Goal: Task Accomplishment & Management: Manage account settings

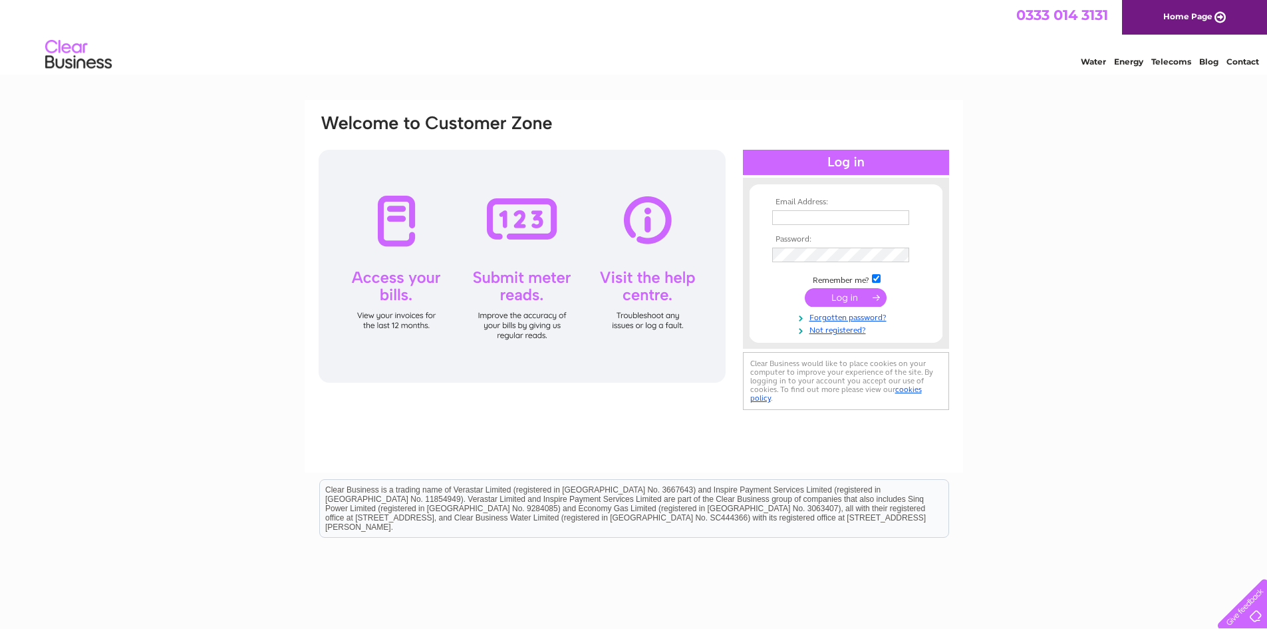
type input "[EMAIL_ADDRESS][DOMAIN_NAME]"
click at [843, 297] on input "submit" at bounding box center [846, 297] width 82 height 19
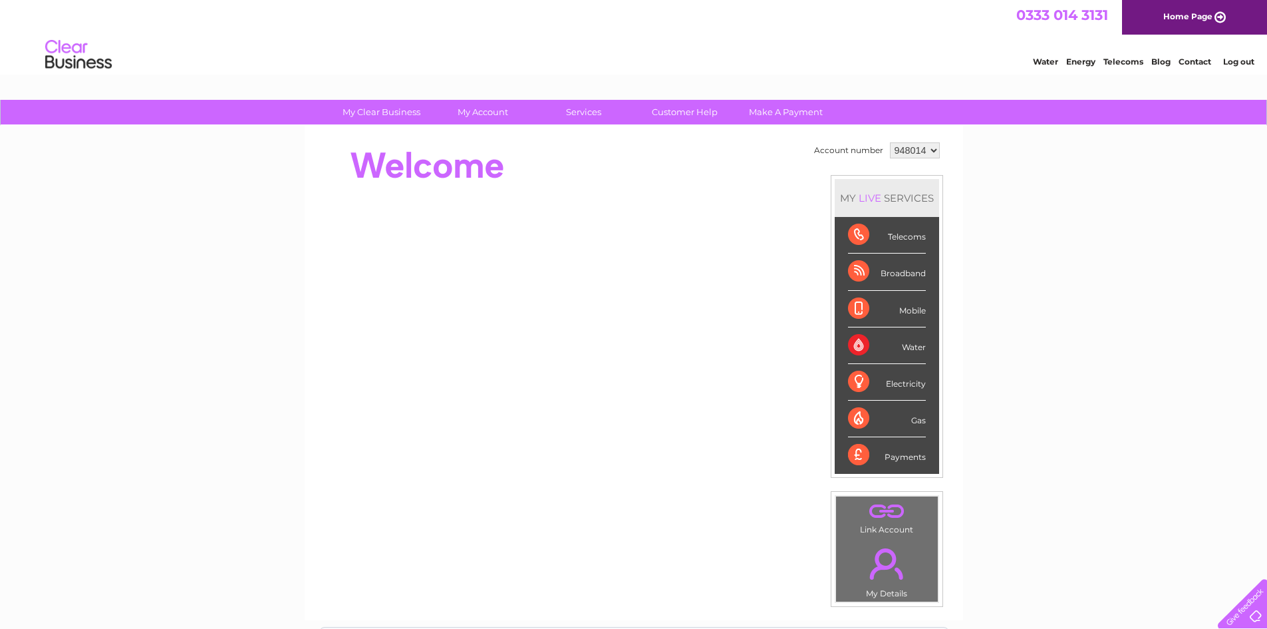
click at [931, 151] on select "948014 948030 982958" at bounding box center [915, 150] width 50 height 16
click at [890, 142] on select "948014 948030 982958" at bounding box center [915, 150] width 50 height 16
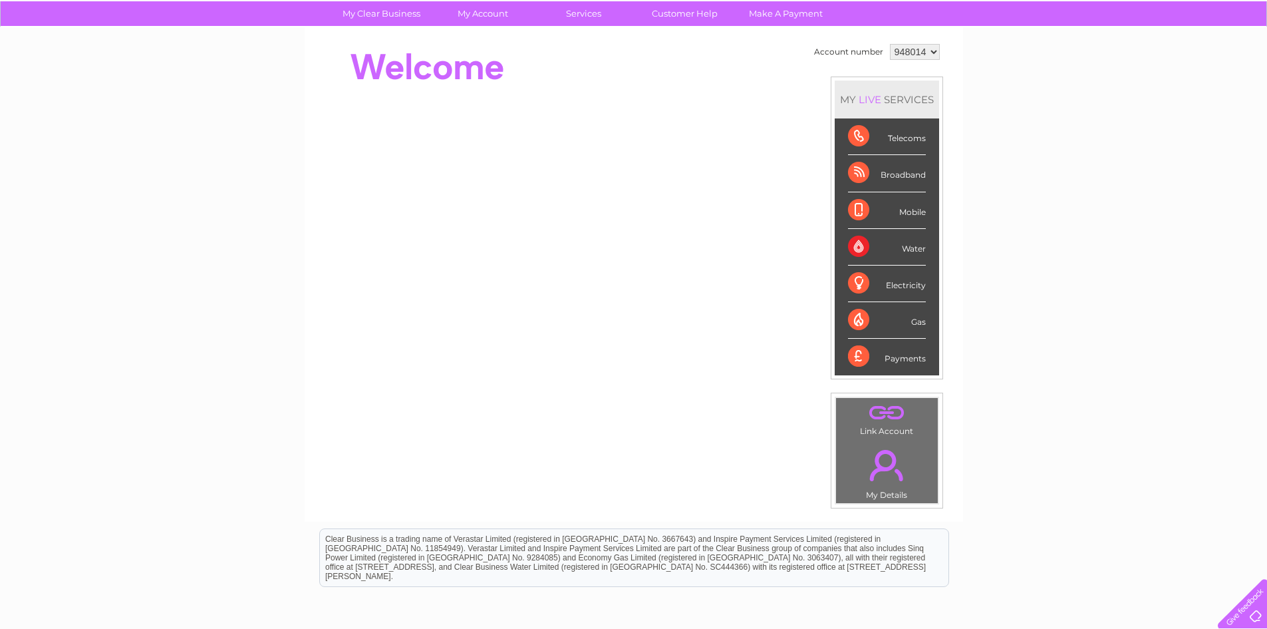
scroll to position [133, 0]
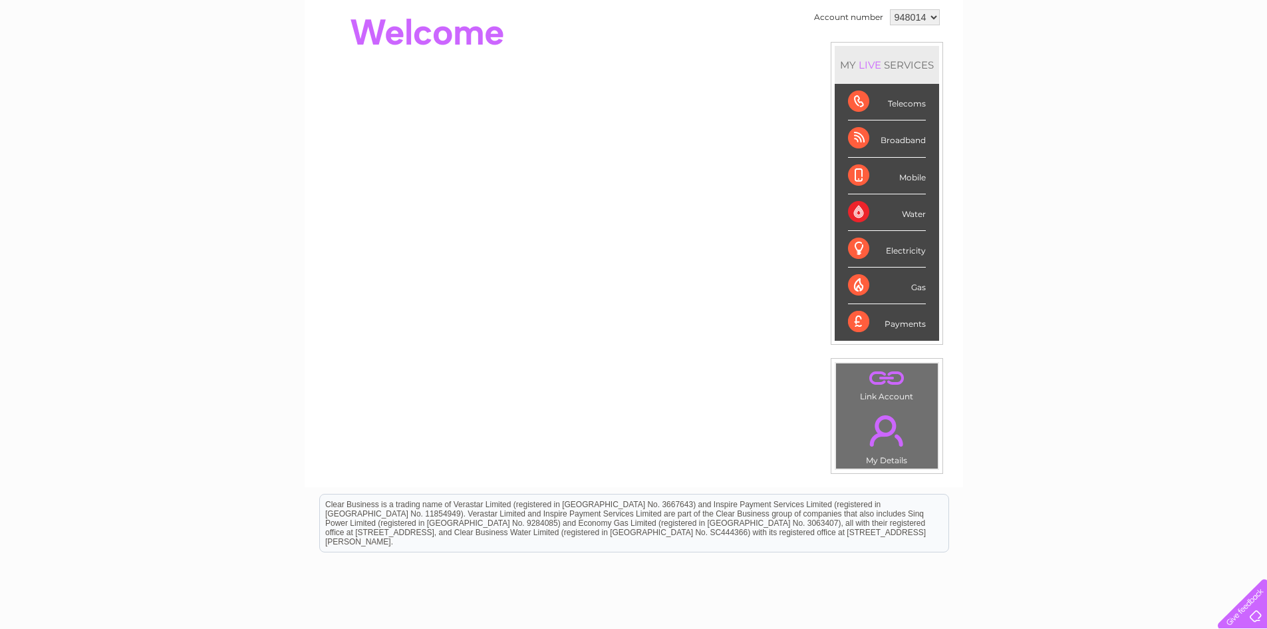
click at [875, 211] on div "Water" at bounding box center [887, 212] width 78 height 37
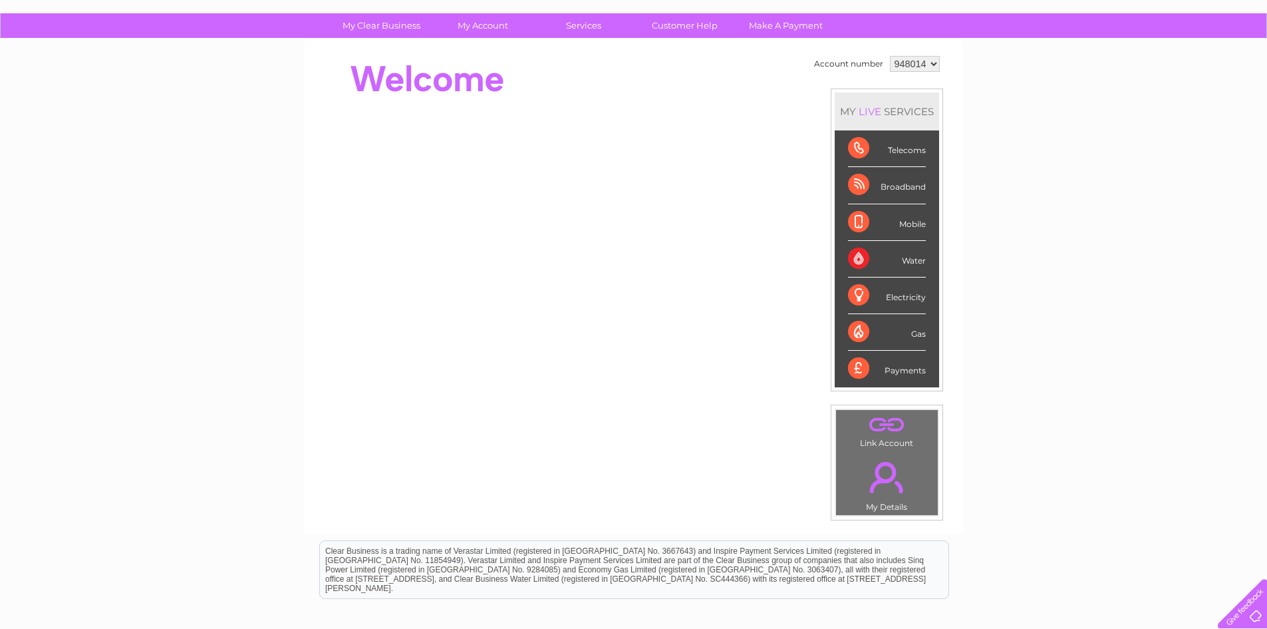
scroll to position [0, 0]
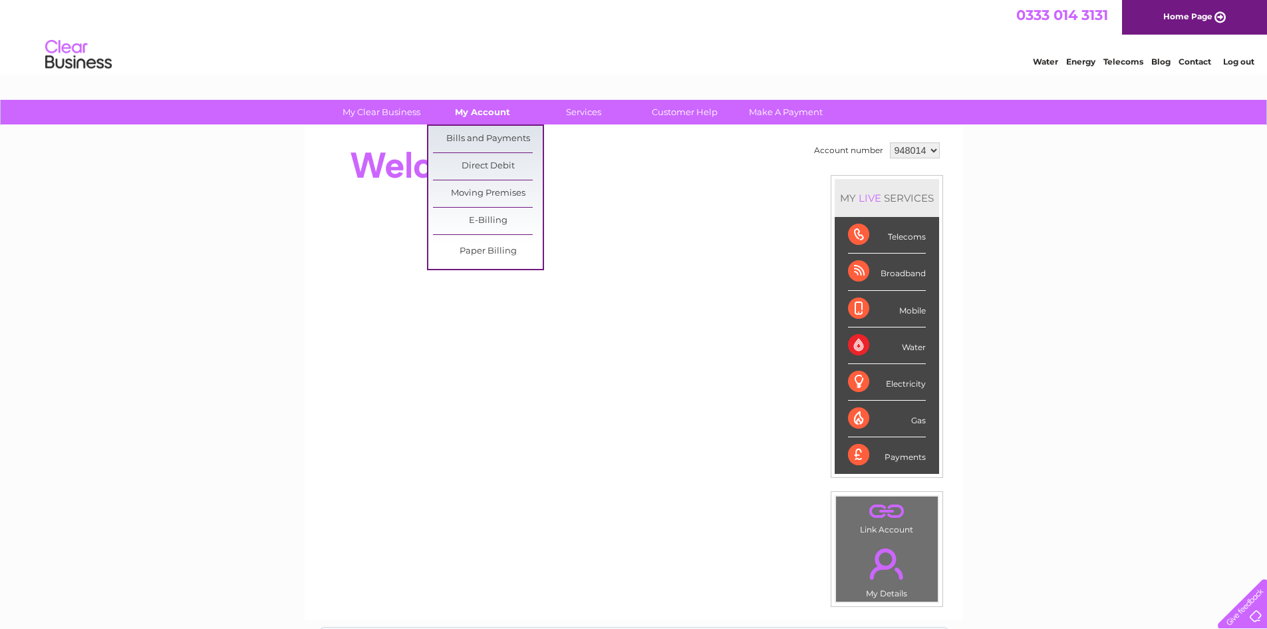
click at [475, 109] on link "My Account" at bounding box center [483, 112] width 110 height 25
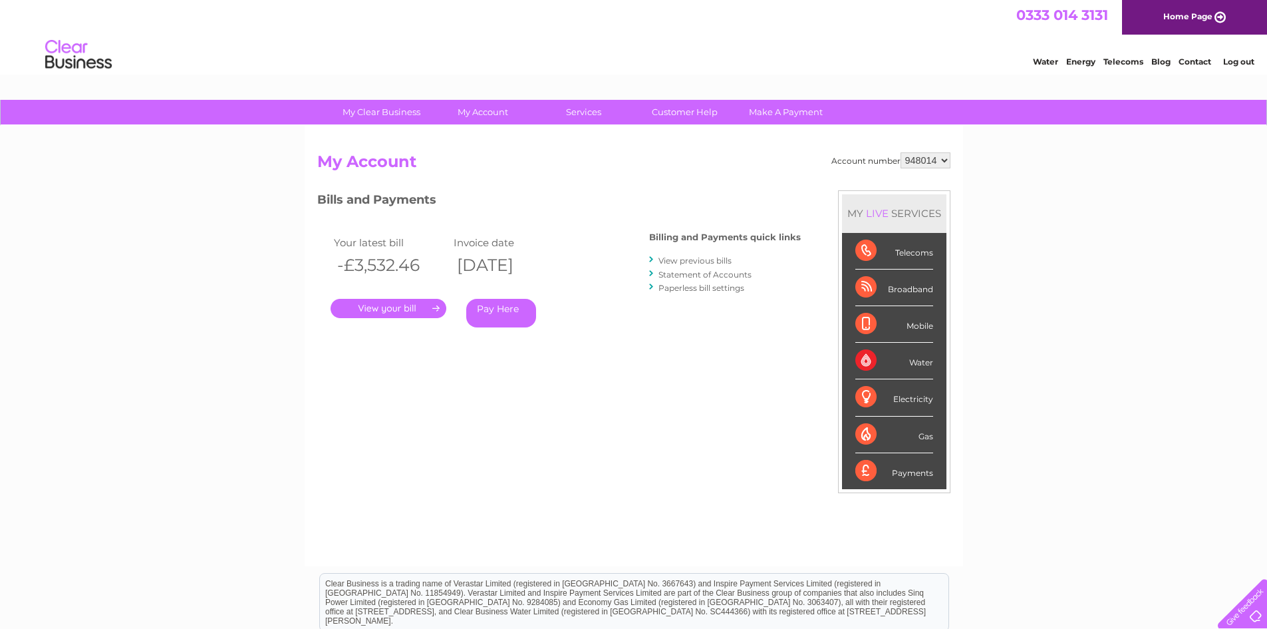
click at [409, 308] on link "." at bounding box center [389, 308] width 116 height 19
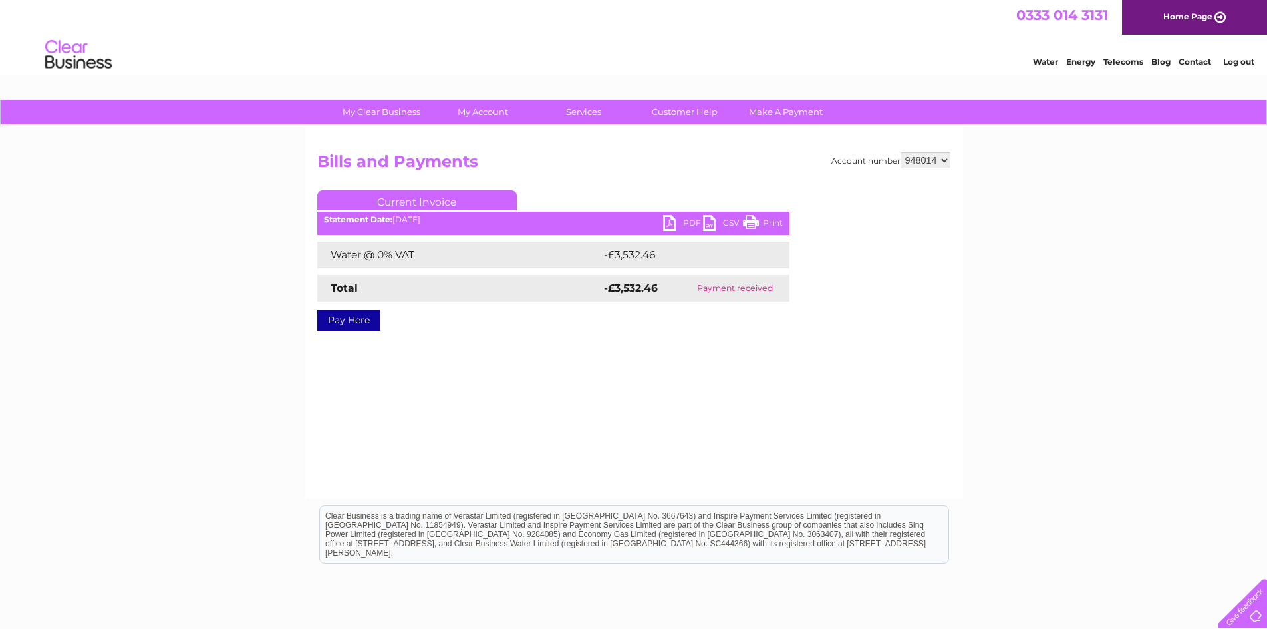
click at [944, 156] on select "948014 948030 982958" at bounding box center [926, 160] width 50 height 16
select select "948030"
click at [901, 152] on select "948014 948030 982958" at bounding box center [926, 160] width 50 height 16
click at [674, 221] on link "PDF" at bounding box center [683, 224] width 40 height 19
click at [946, 160] on select "948014 948030 982958" at bounding box center [926, 160] width 50 height 16
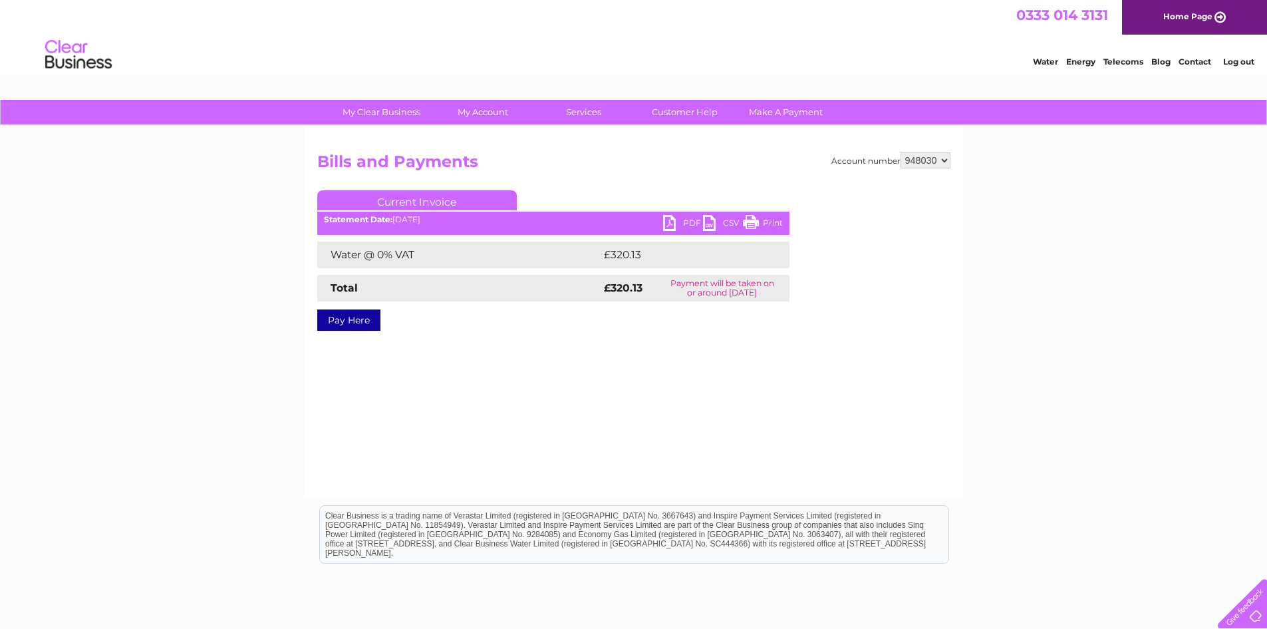
select select "982958"
click at [901, 152] on select "948014 948030 982958" at bounding box center [926, 160] width 50 height 16
click at [670, 221] on link "PDF" at bounding box center [683, 224] width 40 height 19
